Goal: Information Seeking & Learning: Stay updated

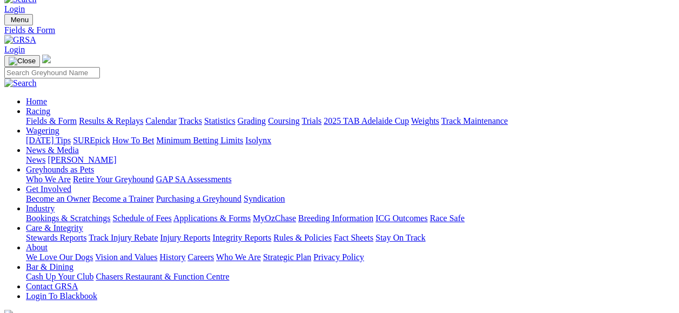
scroll to position [22, 0]
click at [45, 154] on link "News" at bounding box center [35, 158] width 19 height 9
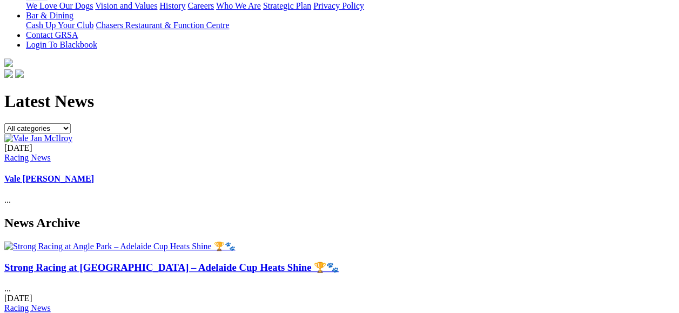
scroll to position [273, 0]
click at [94, 261] on h3 "Strong Racing at [GEOGRAPHIC_DATA] – Adelaide Cup Heats Shine 🏆🐾" at bounding box center [339, 267] width 670 height 12
click at [82, 261] on link "Strong Racing at [GEOGRAPHIC_DATA] – Adelaide Cup Heats Shine 🏆🐾" at bounding box center [171, 266] width 334 height 11
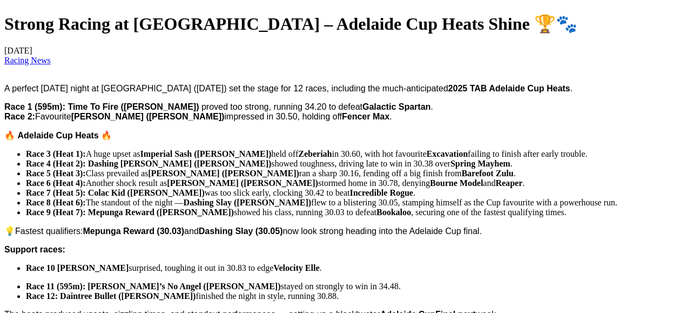
scroll to position [349, 8]
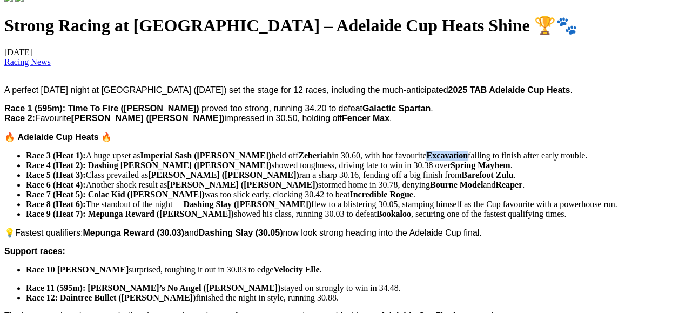
drag, startPoint x: 398, startPoint y: 173, endPoint x: 435, endPoint y: 171, distance: 37.3
click at [435, 160] on span "Race 3 (Heat 1): A huge upset as Imperial Sash ([PERSON_NAME]) held off Zeberia…" at bounding box center [306, 155] width 561 height 9
copy span "Excavation"
